Goal: Communication & Community: Ask a question

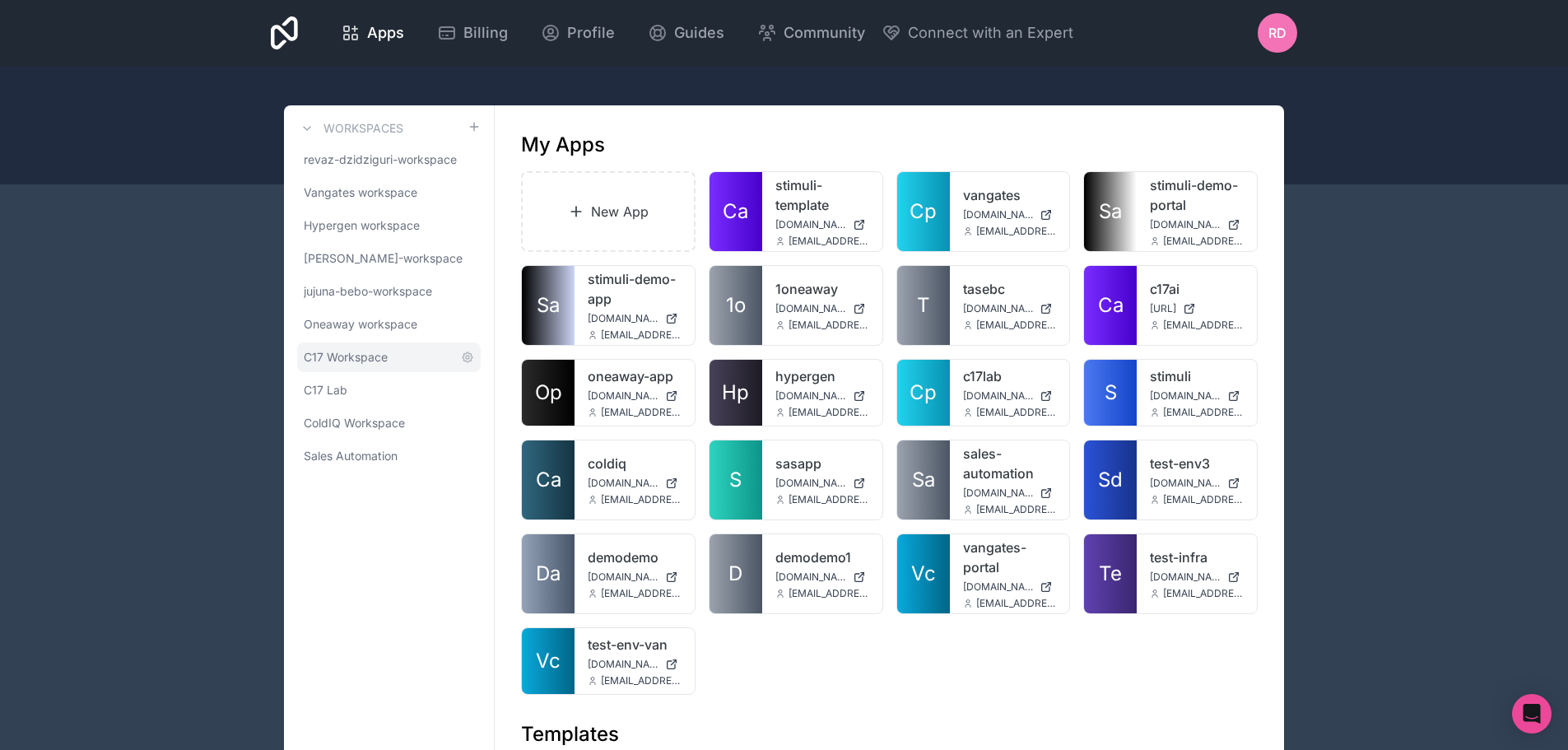
click at [371, 351] on span "C17 Workspace" at bounding box center [345, 357] width 84 height 16
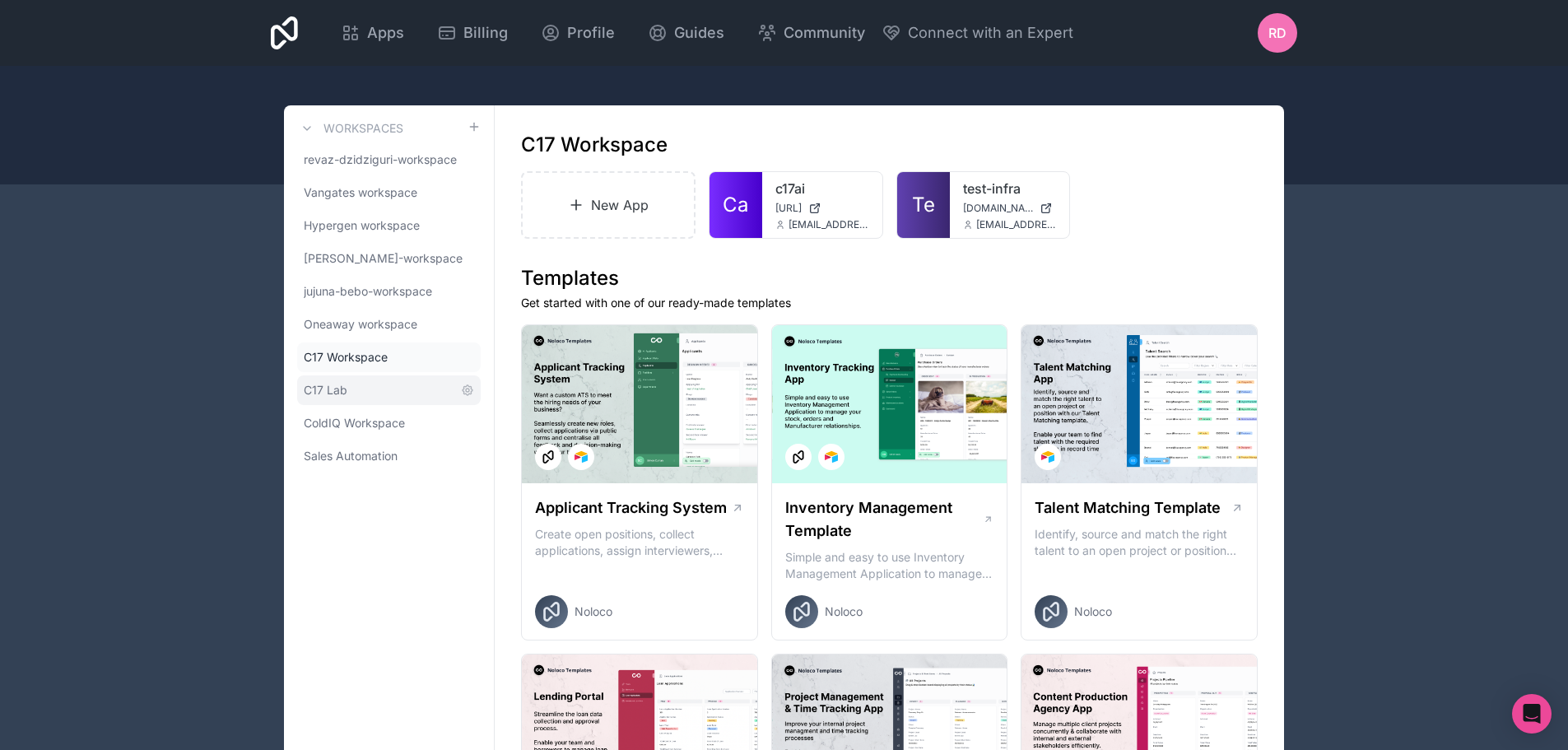
click at [351, 386] on link "C17 Lab" at bounding box center [389, 389] width 184 height 30
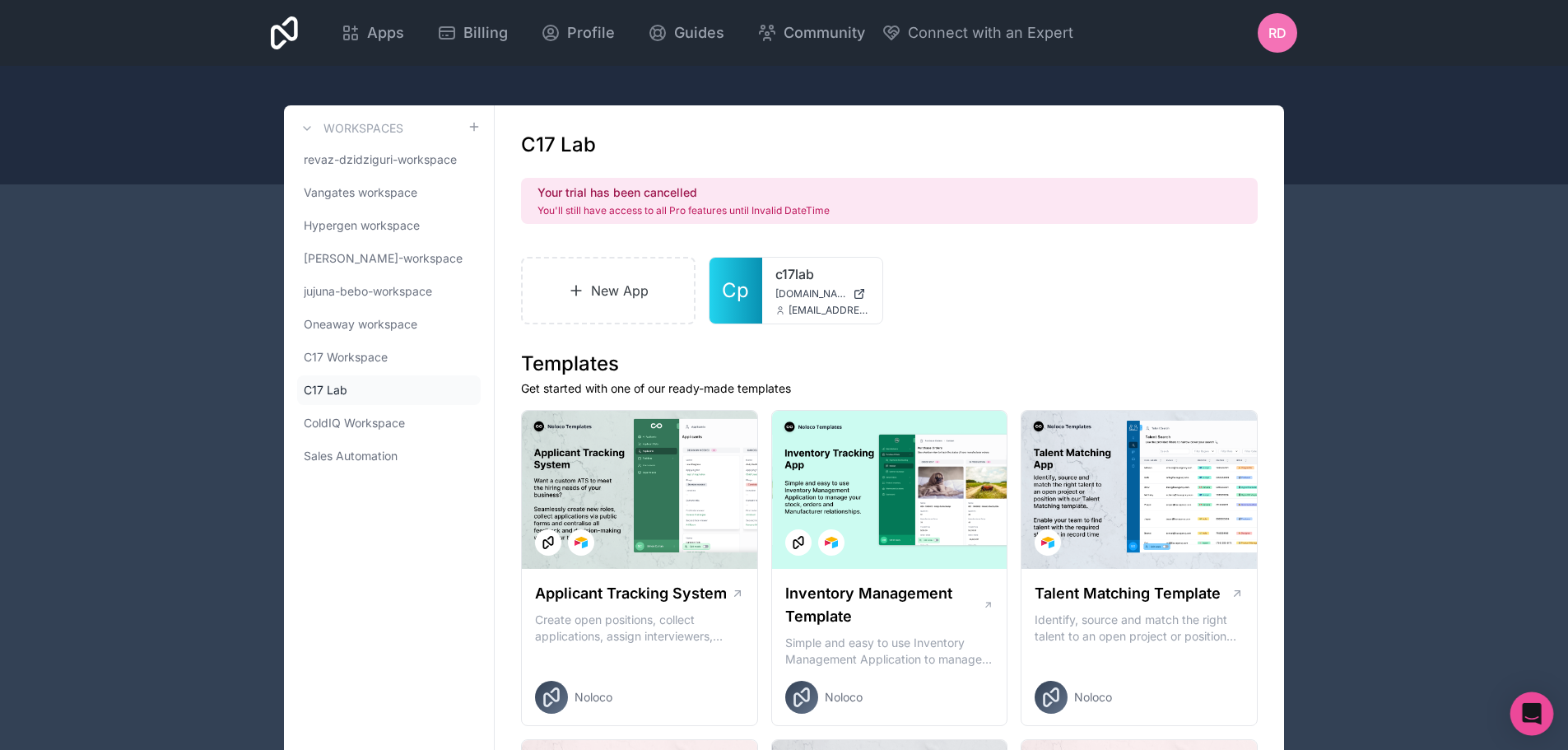
click at [1536, 711] on icon "Open Intercom Messenger" at bounding box center [1531, 714] width 19 height 22
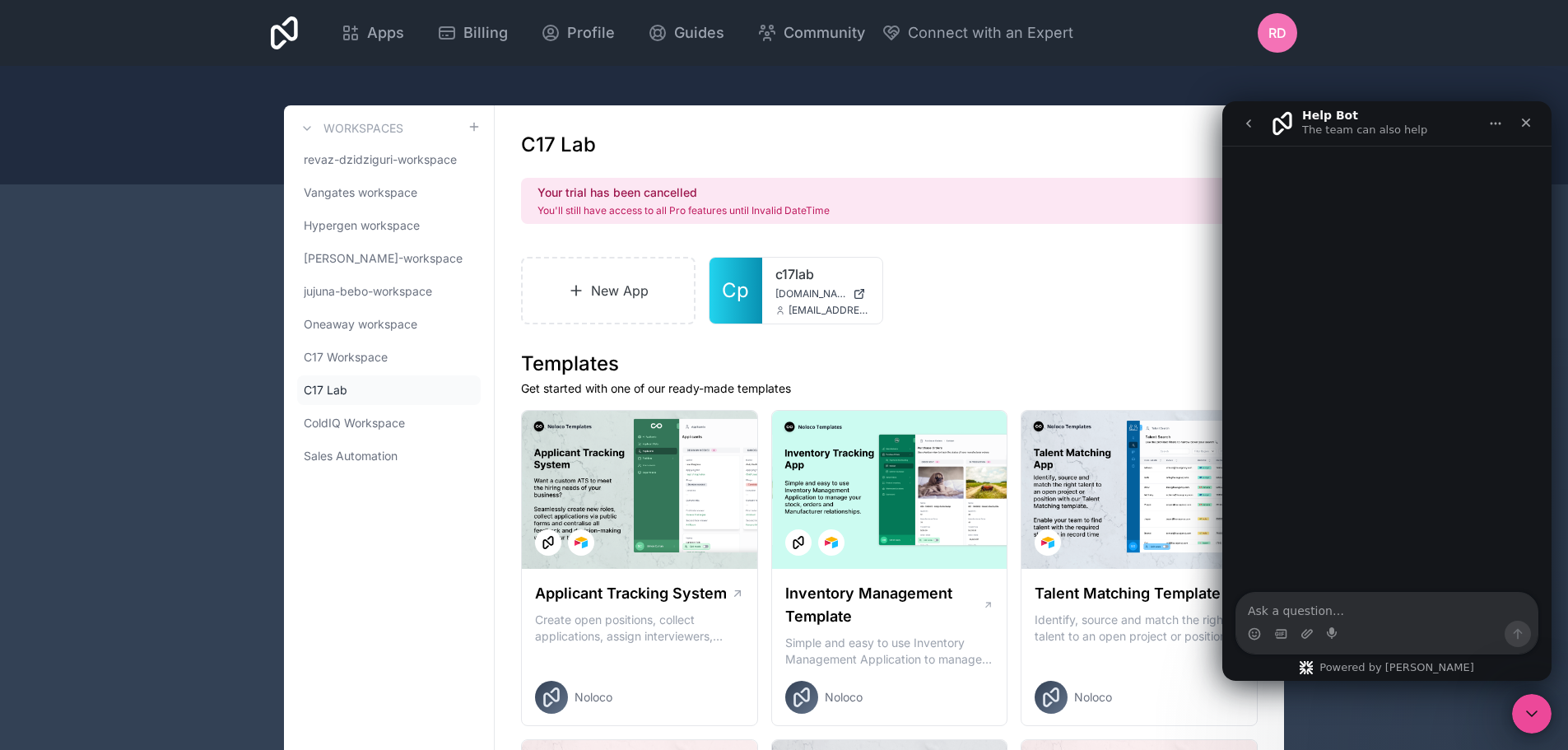
click at [1310, 610] on textarea "Ask a question…" at bounding box center [1386, 606] width 301 height 28
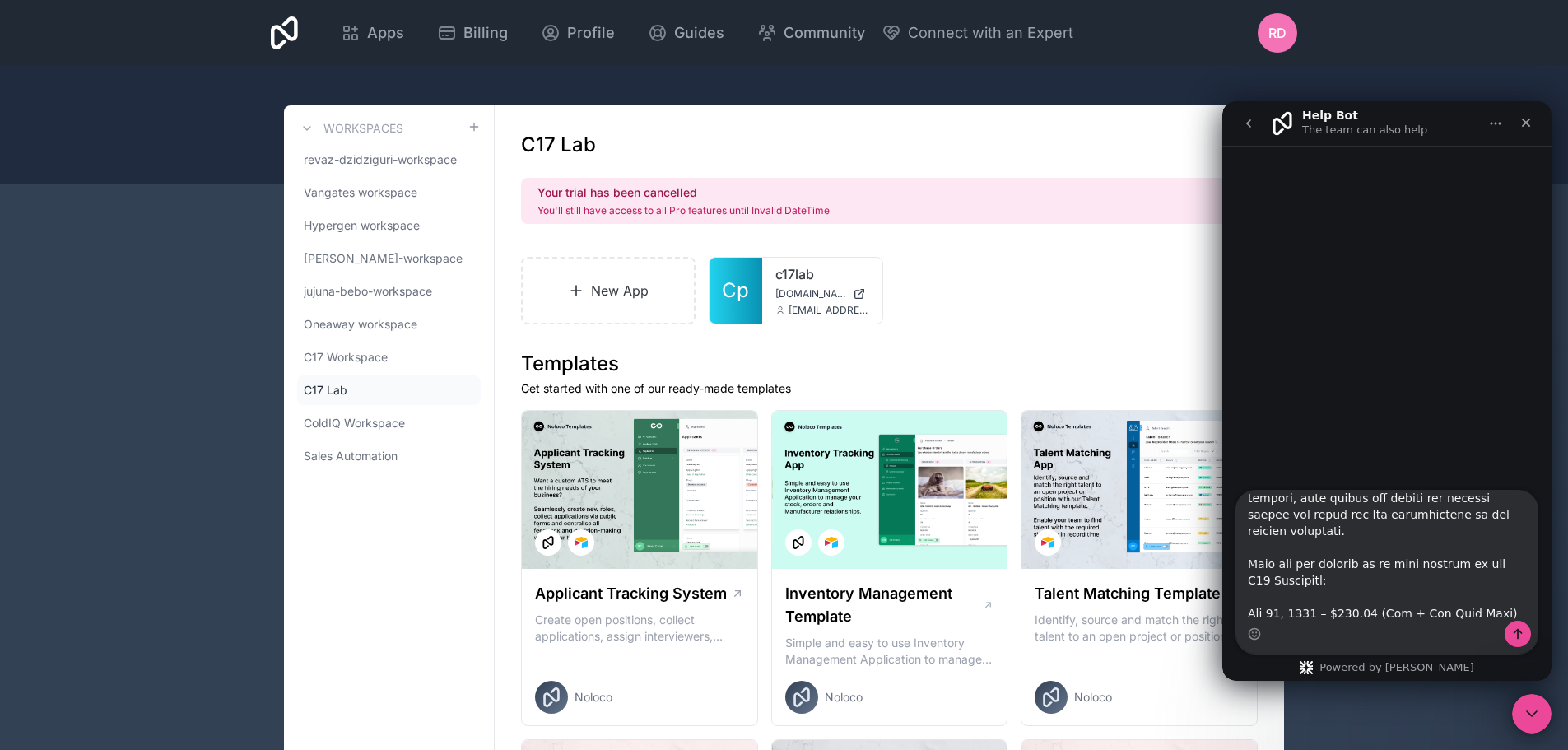
scroll to position [737, 0]
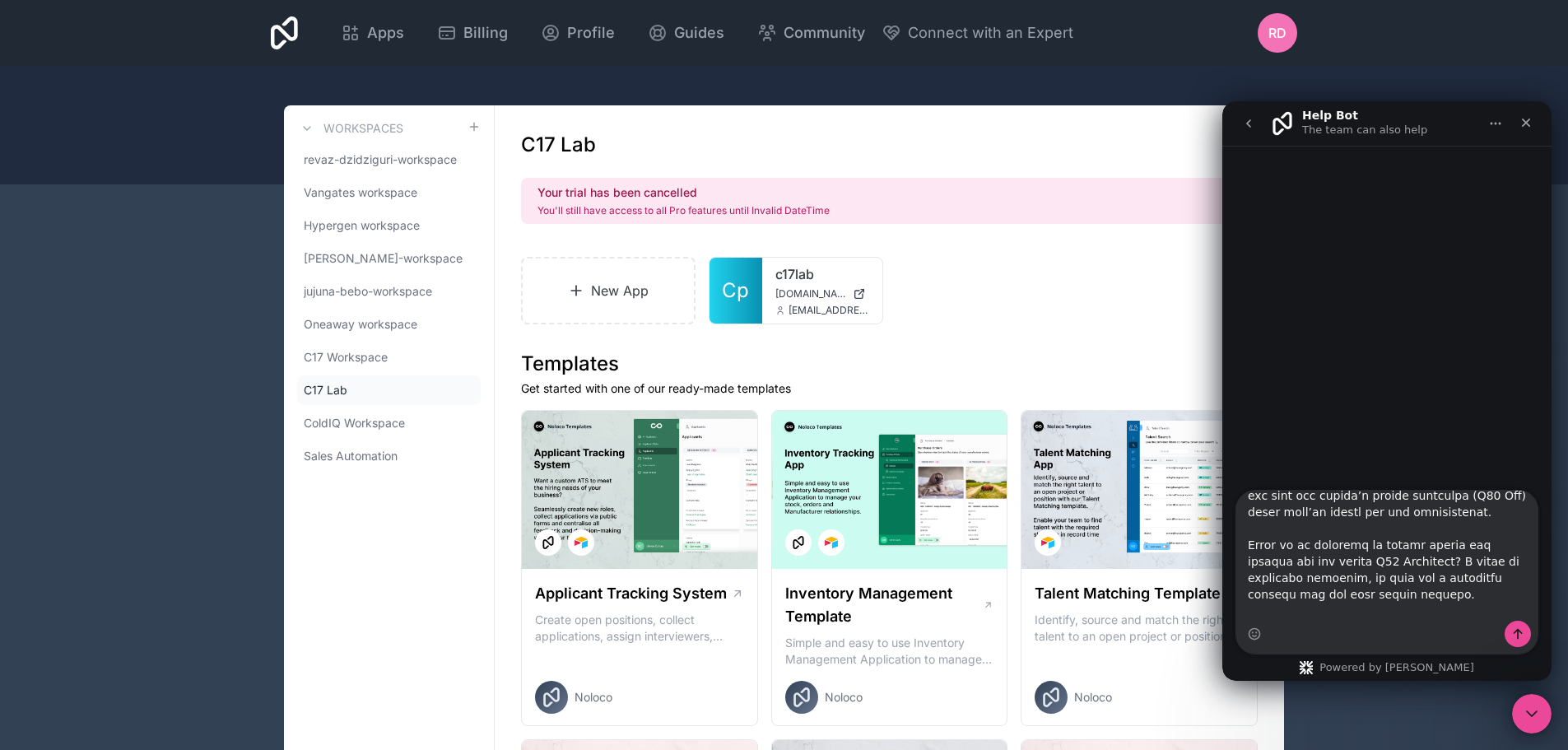
click at [1302, 611] on textarea "Ask a question…" at bounding box center [1386, 555] width 301 height 130
click at [1265, 558] on textarea "Ask a question…" at bounding box center [1386, 555] width 301 height 130
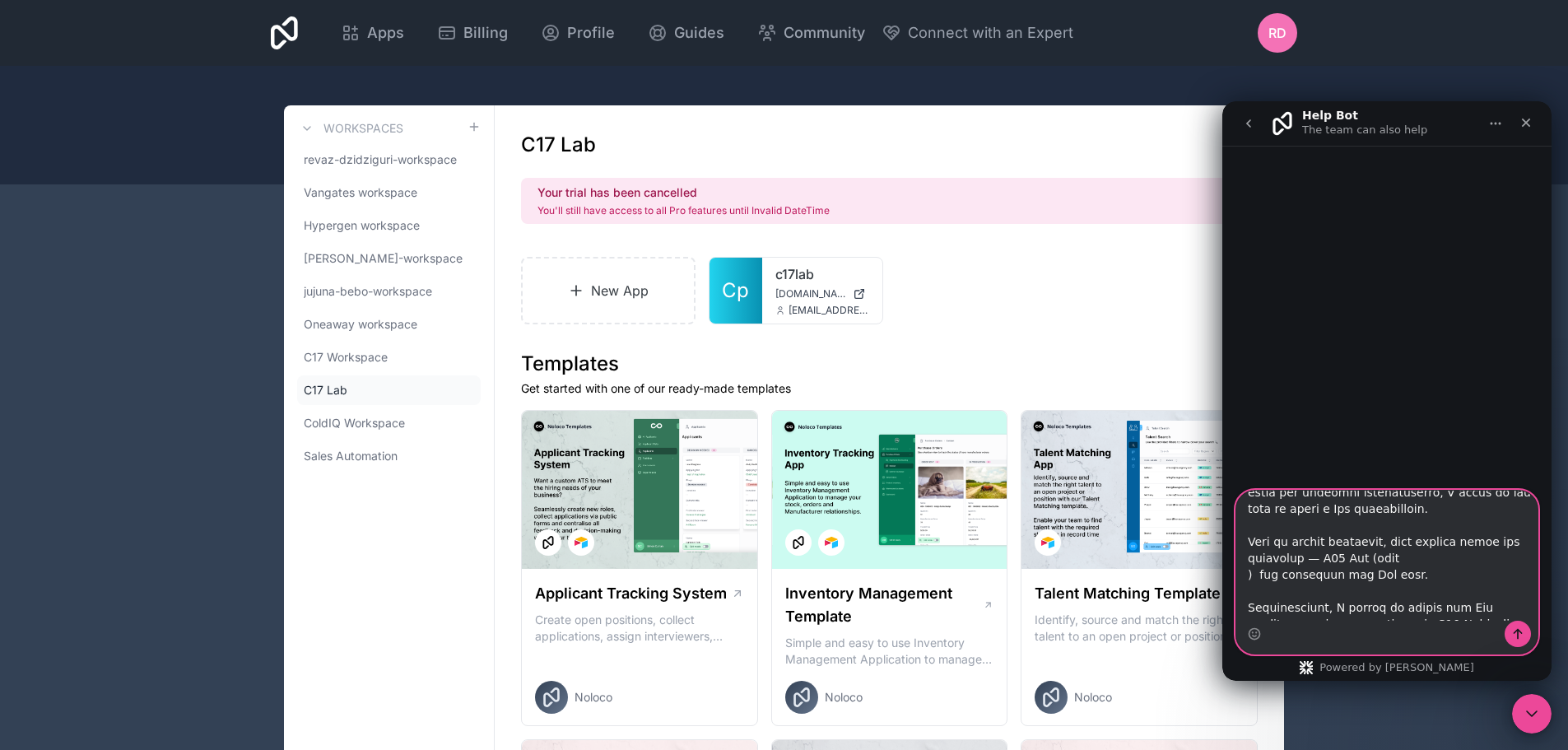
drag, startPoint x: 1390, startPoint y: 543, endPoint x: 1366, endPoint y: 542, distance: 24.0
click at [1366, 542] on textarea "Ask a question…" at bounding box center [1386, 555] width 301 height 130
paste textarea "[URL][DOMAIN_NAME]"
click at [1318, 539] on textarea "Ask a question…" at bounding box center [1386, 555] width 301 height 130
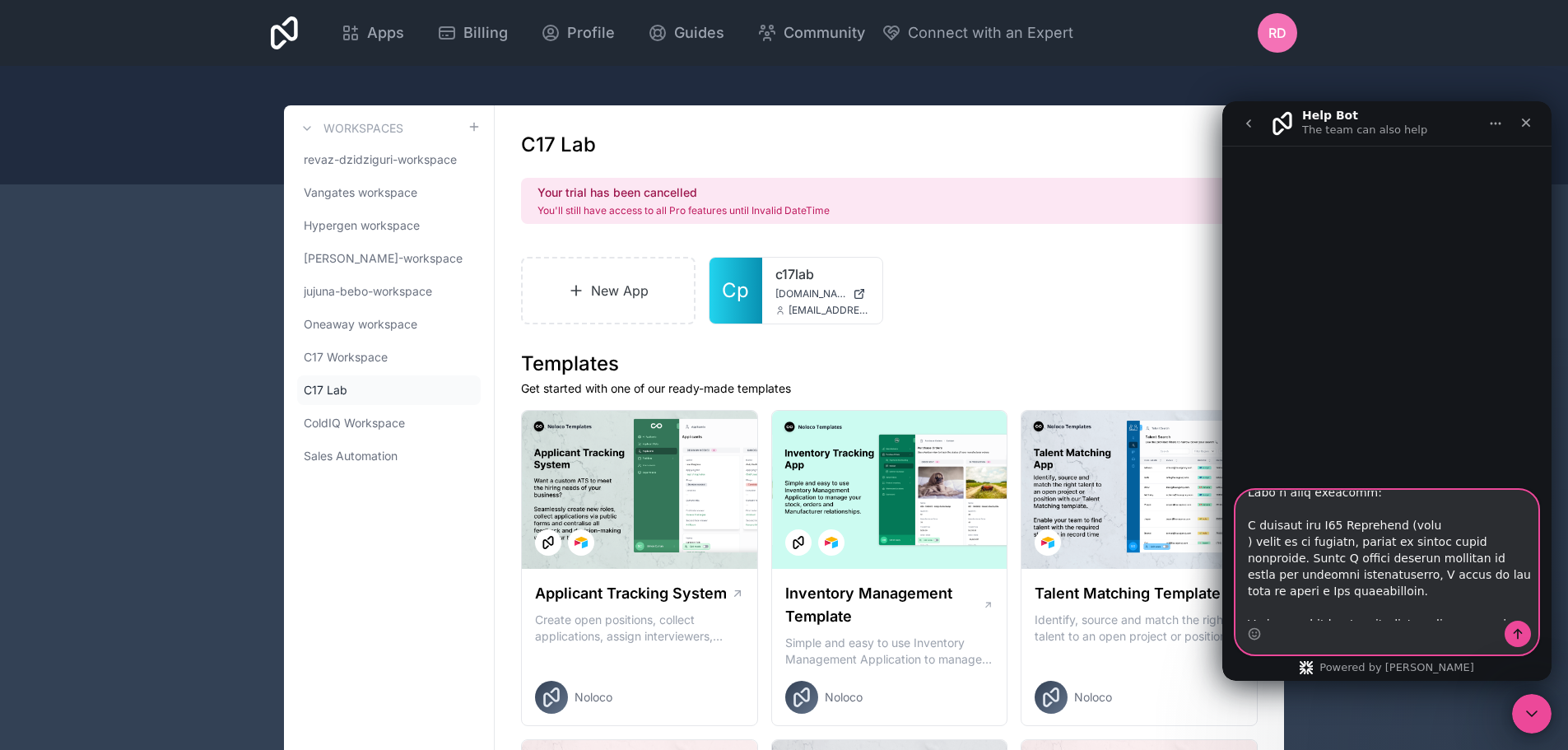
scroll to position [0, 0]
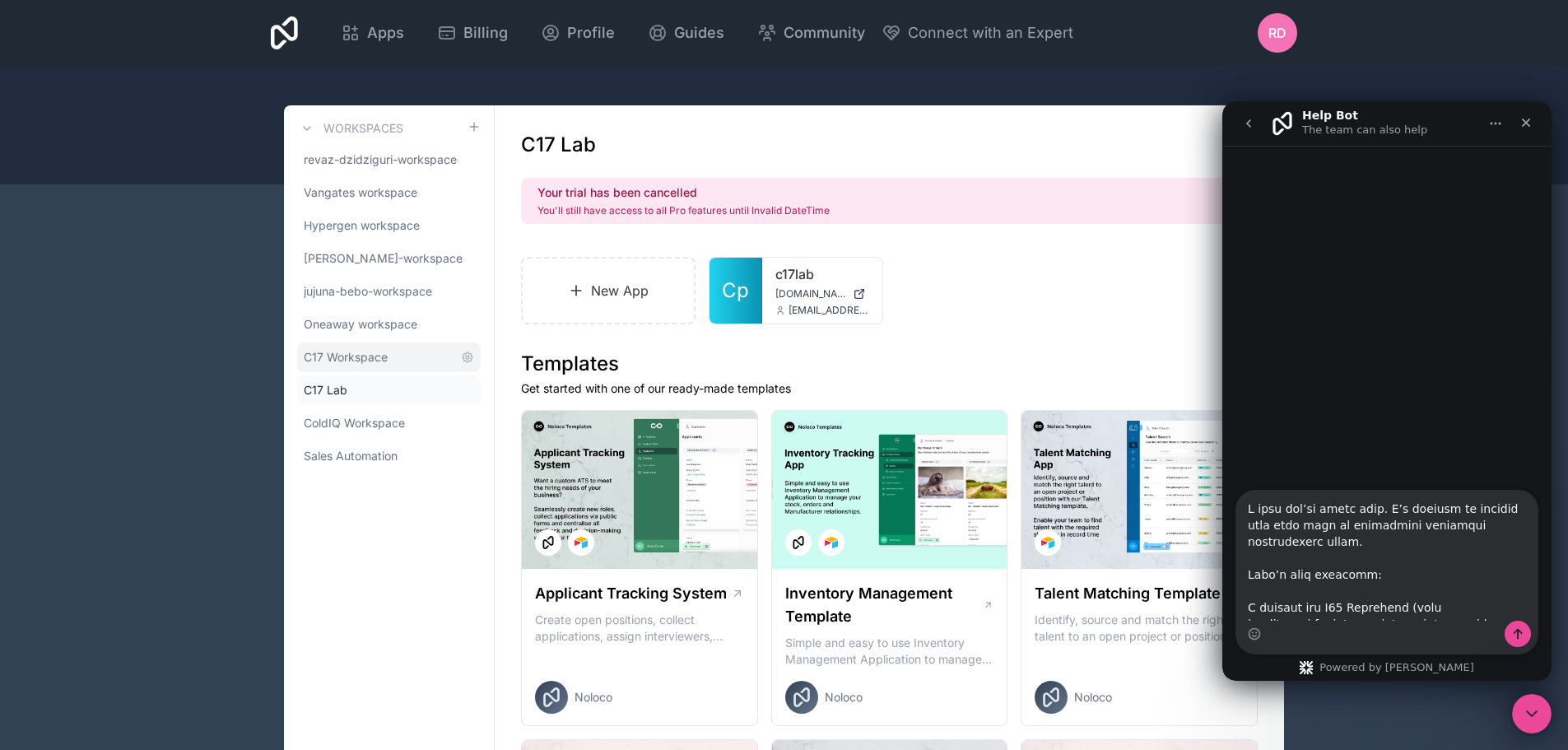
click at [343, 355] on span "C17 Workspace" at bounding box center [345, 357] width 84 height 16
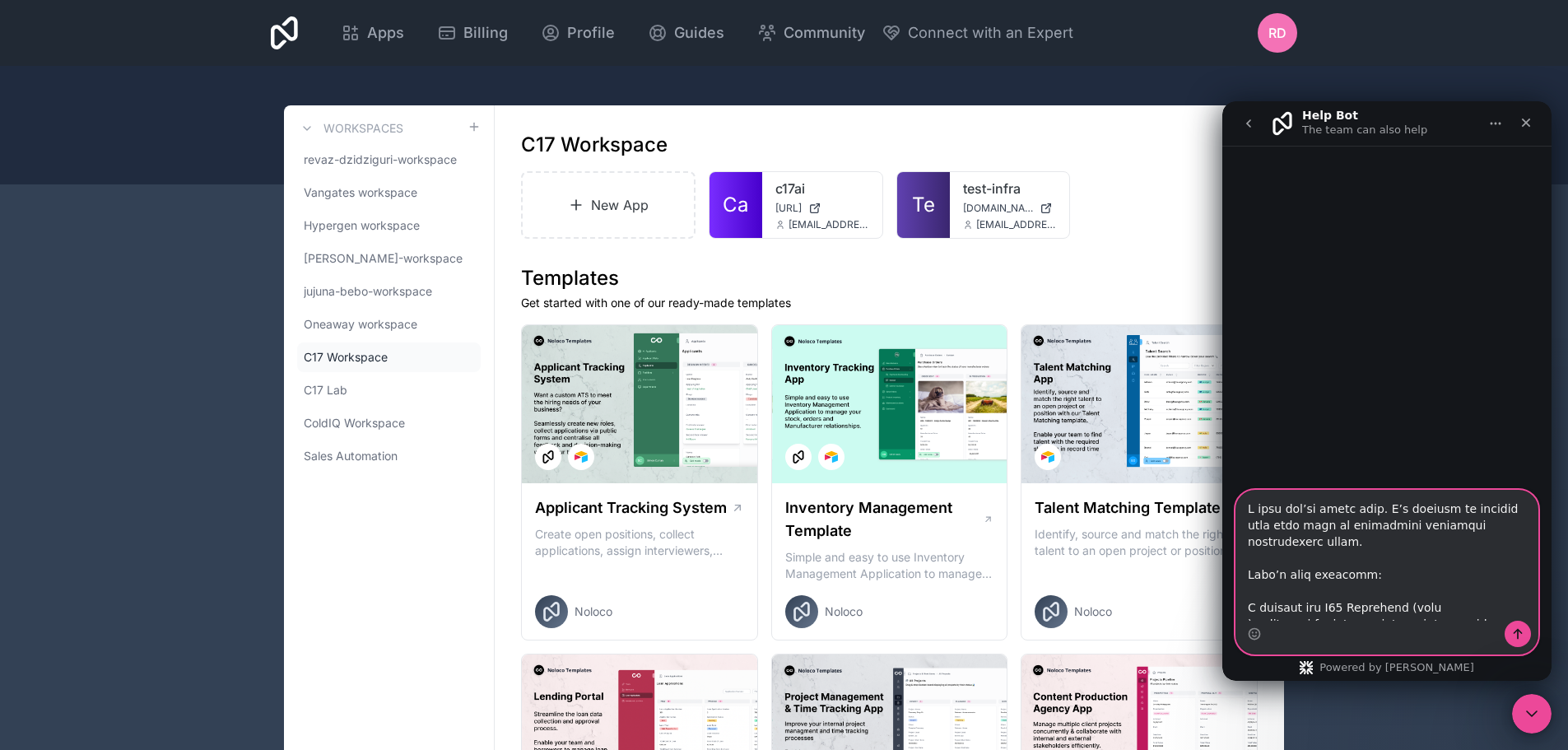
click at [1246, 604] on textarea "Ask a question…" at bounding box center [1386, 555] width 301 height 130
drag, startPoint x: 1400, startPoint y: 591, endPoint x: 1425, endPoint y: 591, distance: 25.0
click at [1425, 591] on textarea "Ask a question…" at bounding box center [1386, 555] width 301 height 130
paste textarea "[URL][DOMAIN_NAME]"
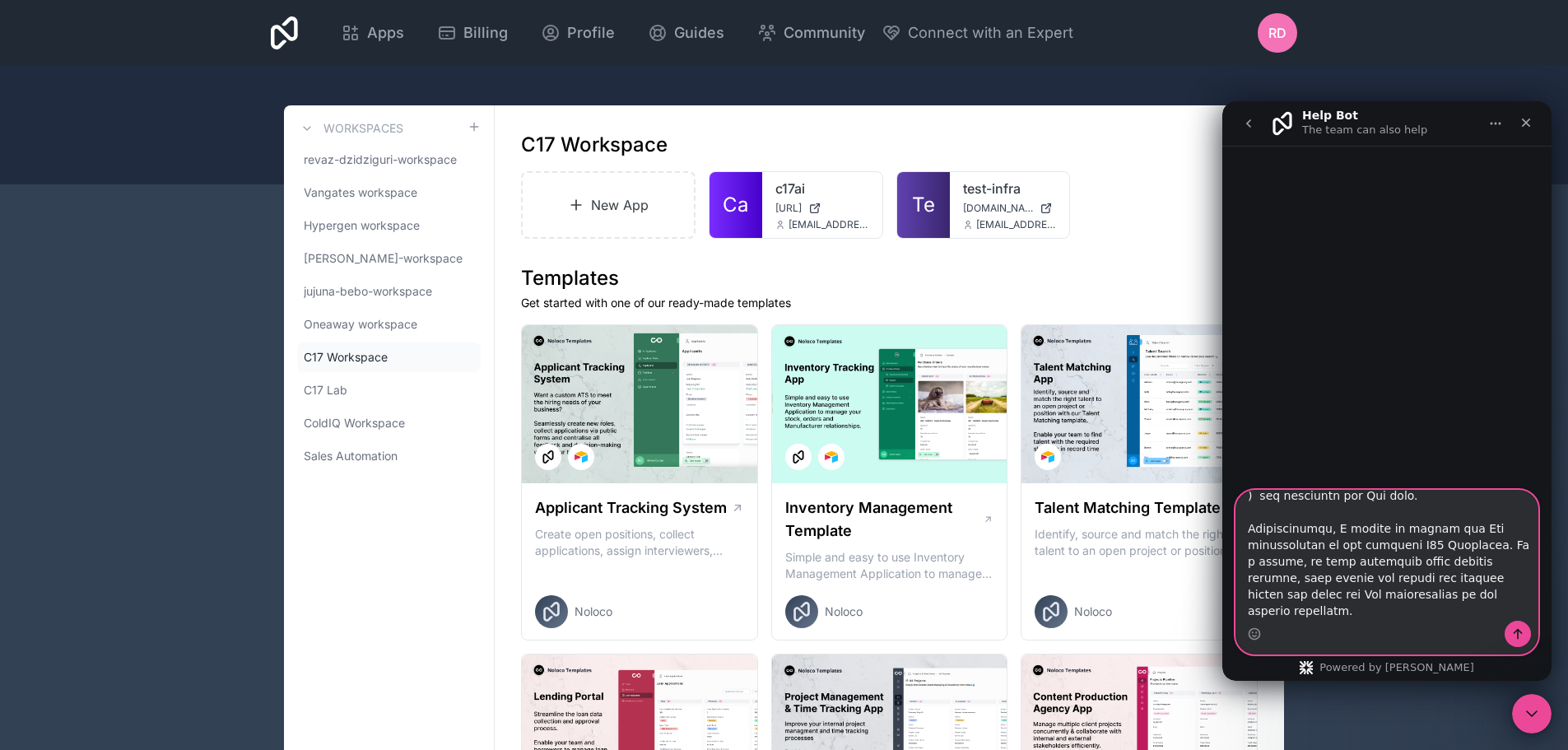
scroll to position [247, 0]
click at [1408, 559] on textarea "Ask a question…" at bounding box center [1386, 555] width 301 height 130
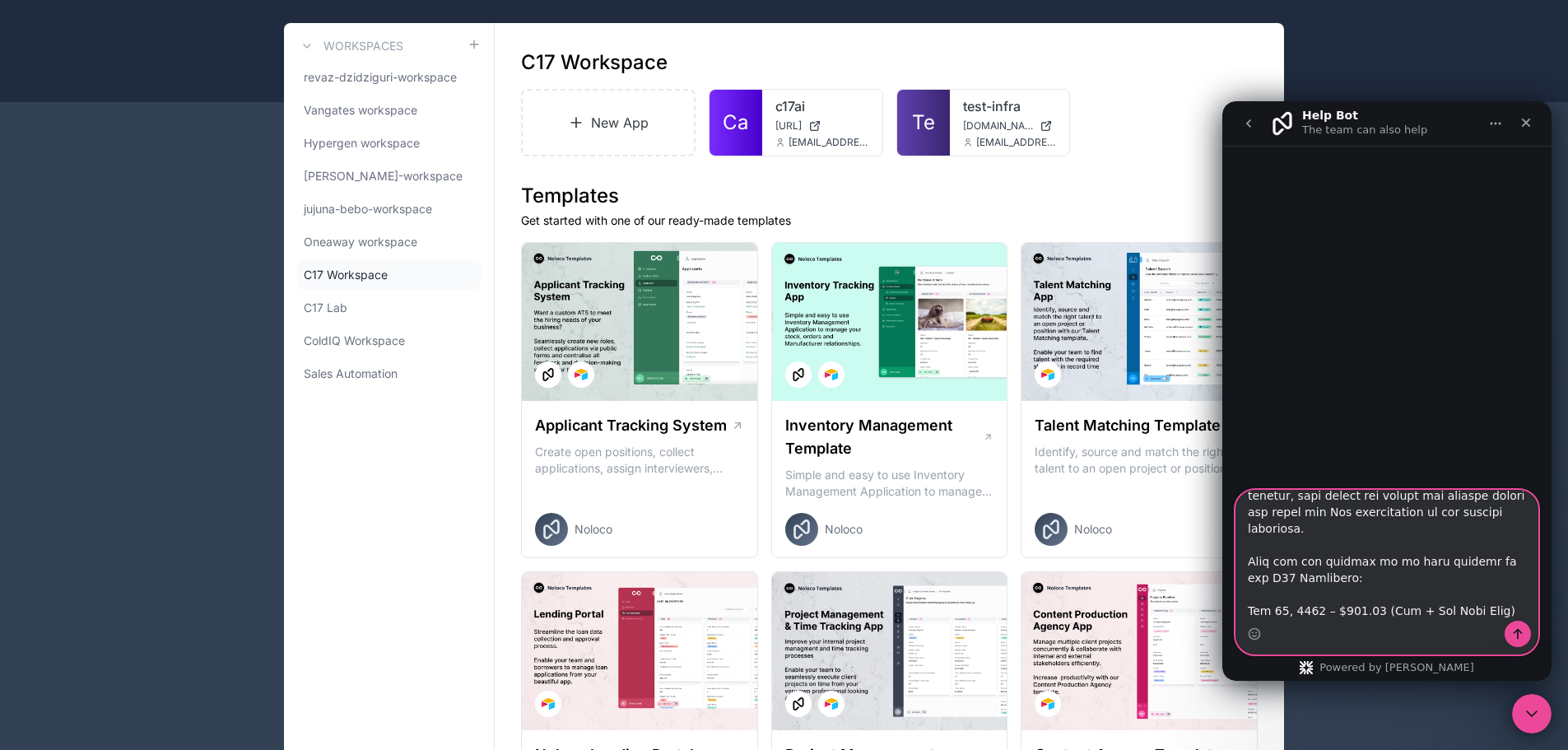
scroll to position [0, 0]
type textarea "L ipsu dol’si ametc adip. E’s doeiusm te incidid utla etdo magn al enimadmini v…"
click at [1513, 629] on icon "Send a message…" at bounding box center [1517, 633] width 14 height 14
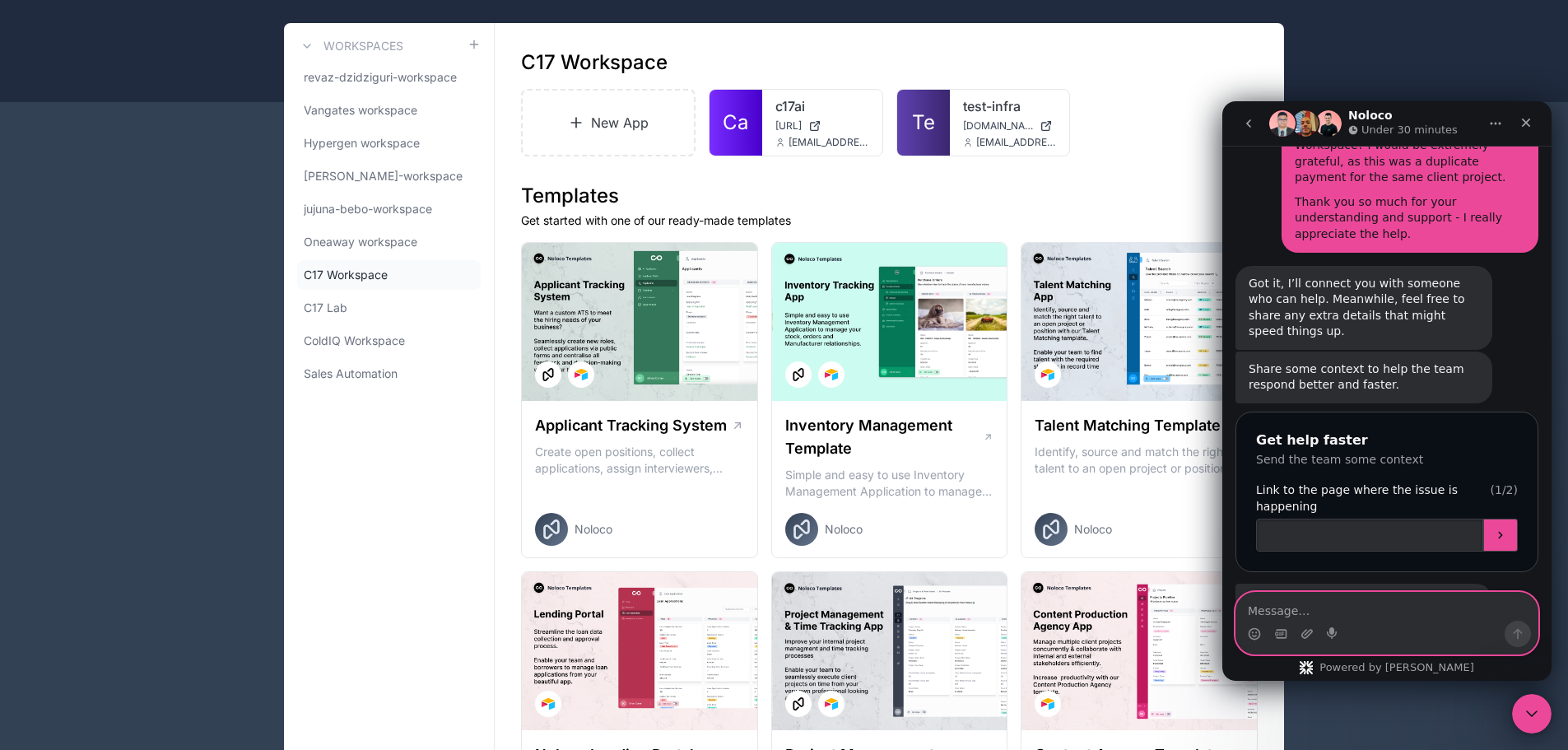
scroll to position [1014, 0]
